Goal: Check status: Check status

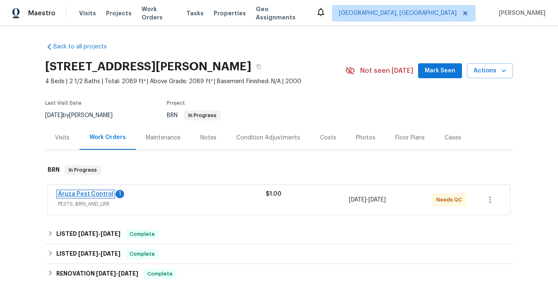
click at [95, 193] on link "Aruza Pest Control" at bounding box center [85, 194] width 55 height 6
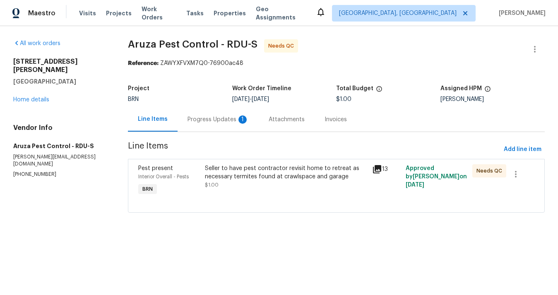
click at [382, 170] on div "13" at bounding box center [386, 169] width 29 height 10
click at [379, 169] on icon at bounding box center [377, 169] width 8 height 8
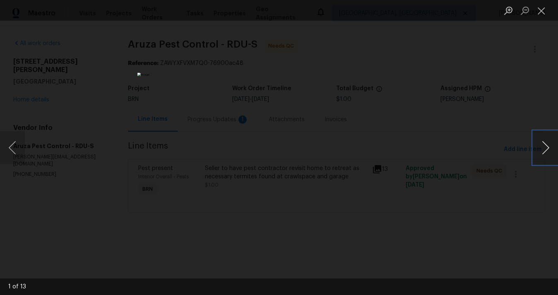
click at [545, 151] on button "Next image" at bounding box center [545, 147] width 25 height 33
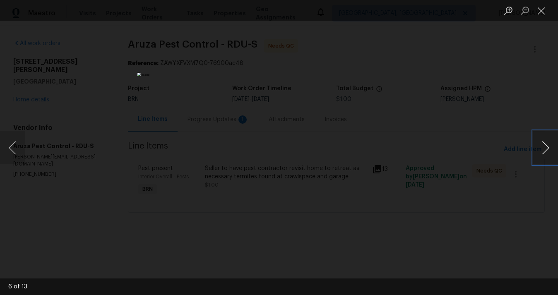
click at [545, 151] on button "Next image" at bounding box center [545, 147] width 25 height 33
click at [465, 186] on div "Lightbox" at bounding box center [279, 147] width 558 height 295
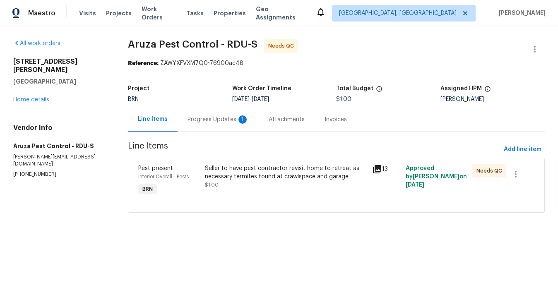
click at [225, 120] on div "Progress Updates 1" at bounding box center [217, 119] width 61 height 8
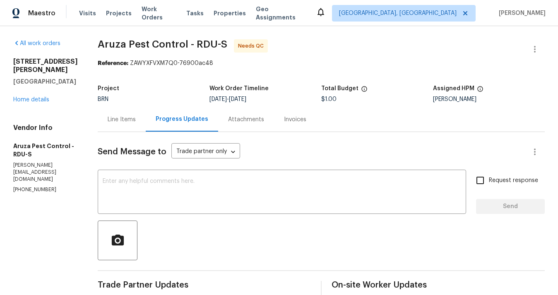
click at [252, 118] on div "Attachments" at bounding box center [246, 119] width 36 height 8
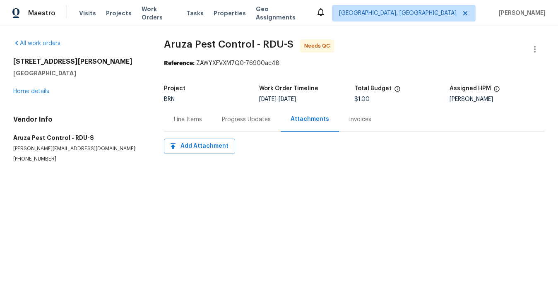
click at [302, 121] on div "Attachments" at bounding box center [309, 119] width 38 height 8
click at [351, 122] on div "Invoices" at bounding box center [360, 119] width 22 height 8
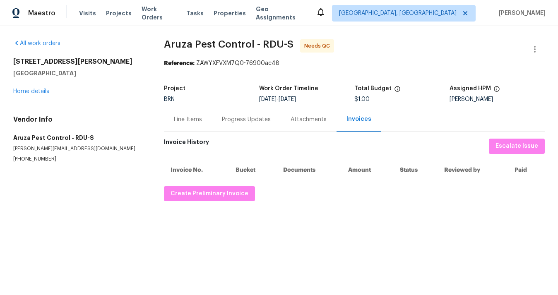
click at [307, 123] on div "Attachments" at bounding box center [308, 119] width 36 height 8
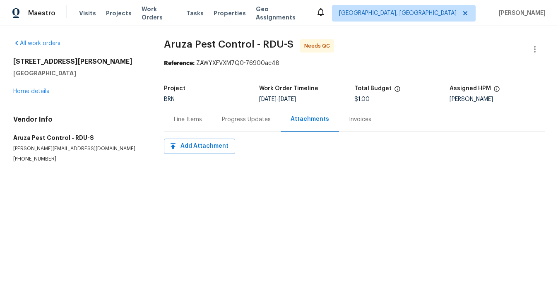
click at [261, 120] on div "Progress Updates" at bounding box center [246, 119] width 49 height 8
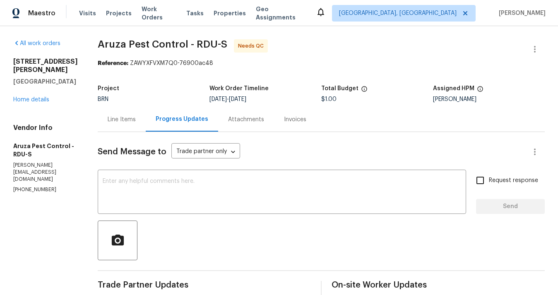
click at [132, 119] on div "Line Items" at bounding box center [122, 119] width 28 height 8
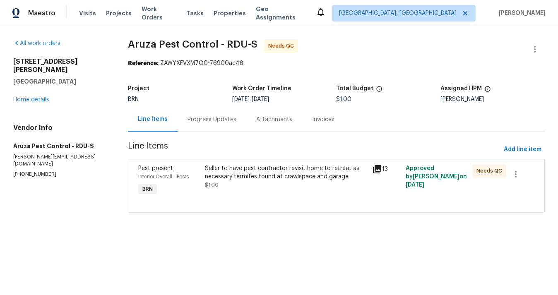
click at [377, 170] on icon at bounding box center [377, 169] width 10 height 10
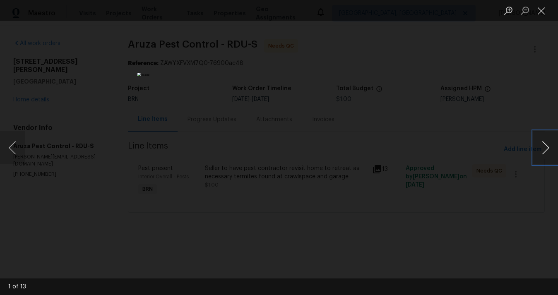
click at [538, 151] on button "Next image" at bounding box center [545, 147] width 25 height 33
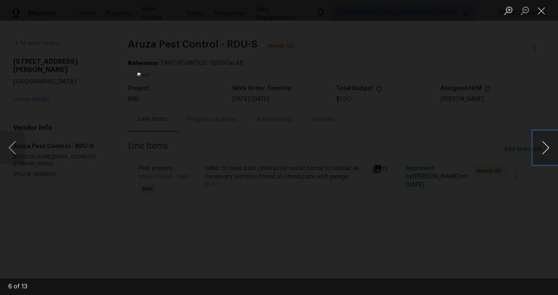
click at [538, 151] on button "Next image" at bounding box center [545, 147] width 25 height 33
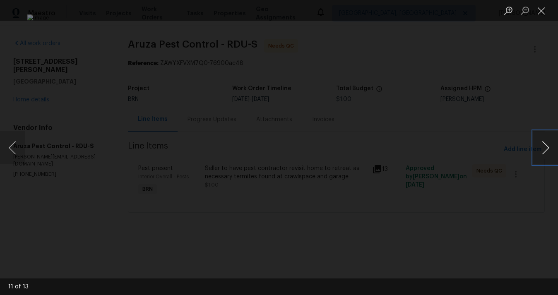
click at [538, 151] on button "Next image" at bounding box center [545, 147] width 25 height 33
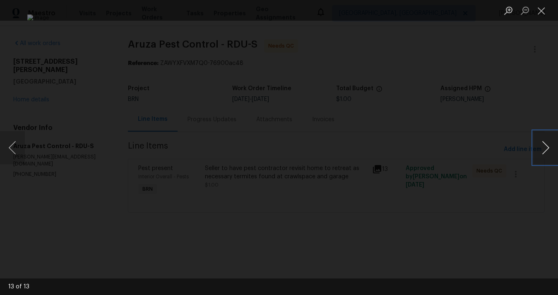
click at [538, 151] on button "Next image" at bounding box center [545, 147] width 25 height 33
click at [542, 156] on button "Next image" at bounding box center [545, 147] width 25 height 33
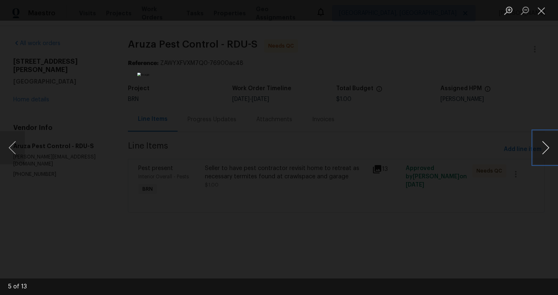
click at [542, 156] on button "Next image" at bounding box center [545, 147] width 25 height 33
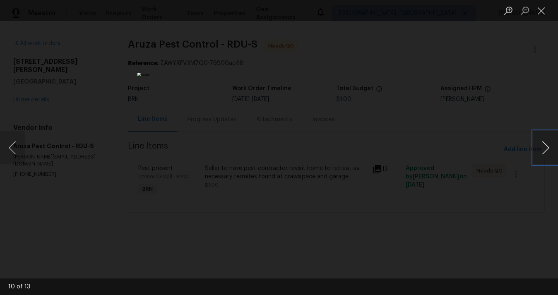
click at [542, 156] on button "Next image" at bounding box center [545, 147] width 25 height 33
